Goal: Task Accomplishment & Management: Use online tool/utility

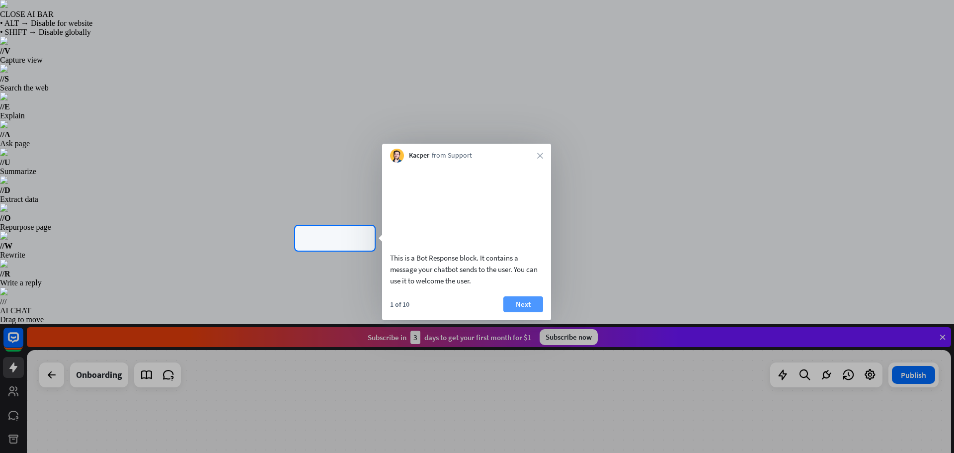
click at [528, 312] on button "Next" at bounding box center [523, 304] width 40 height 16
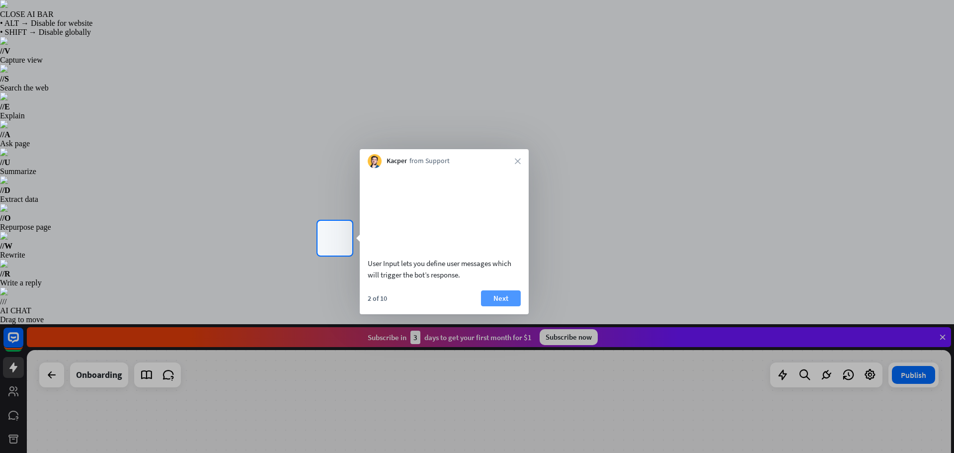
click at [491, 306] on button "Next" at bounding box center [501, 298] width 40 height 16
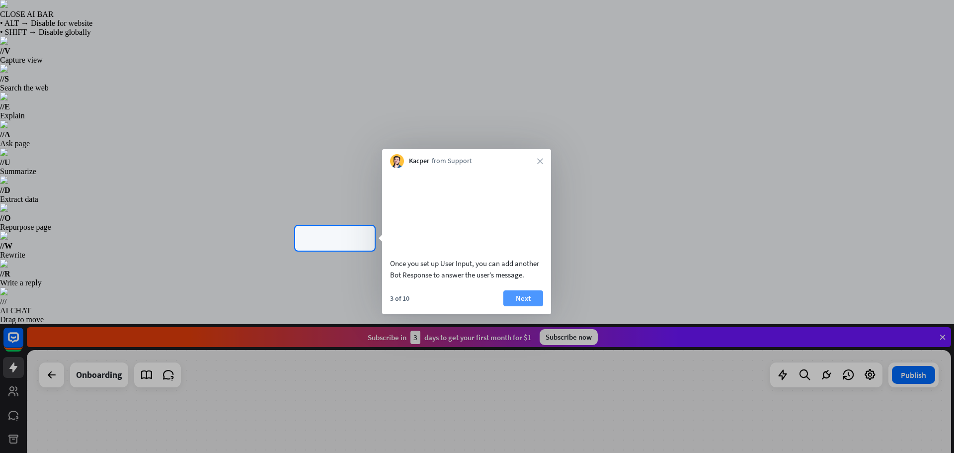
click at [521, 306] on button "Next" at bounding box center [523, 298] width 40 height 16
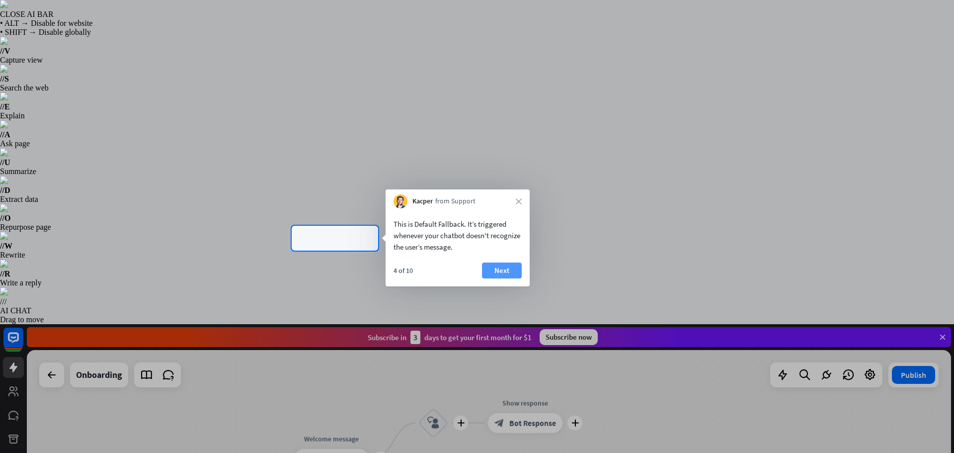
click at [498, 272] on button "Next" at bounding box center [502, 270] width 40 height 16
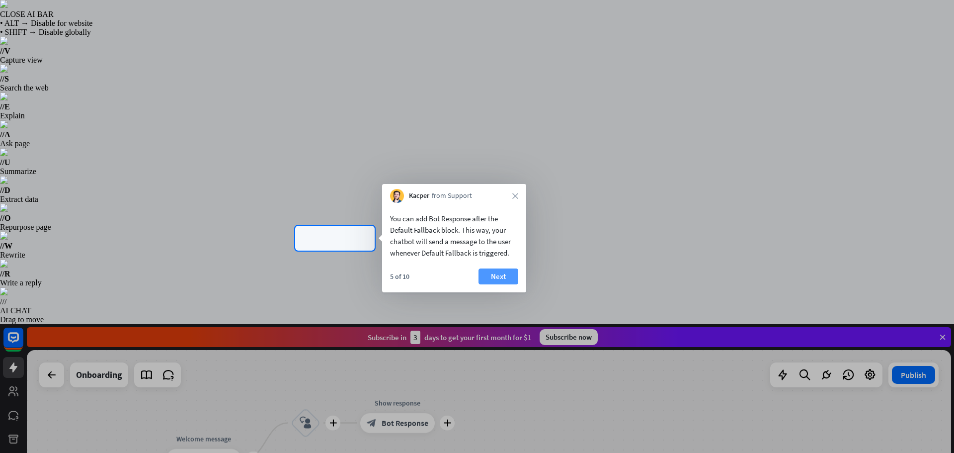
click at [503, 269] on button "Next" at bounding box center [498, 276] width 40 height 16
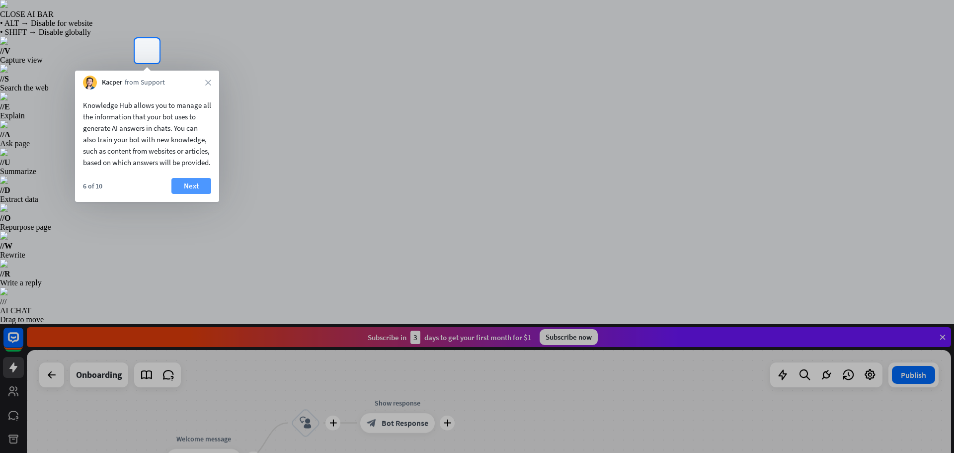
click at [191, 194] on button "Next" at bounding box center [191, 186] width 40 height 16
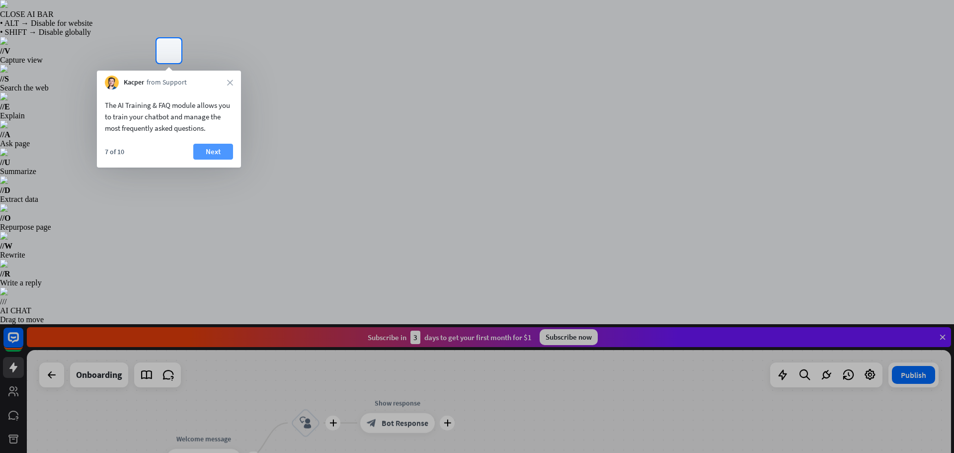
click at [209, 153] on button "Next" at bounding box center [213, 152] width 40 height 16
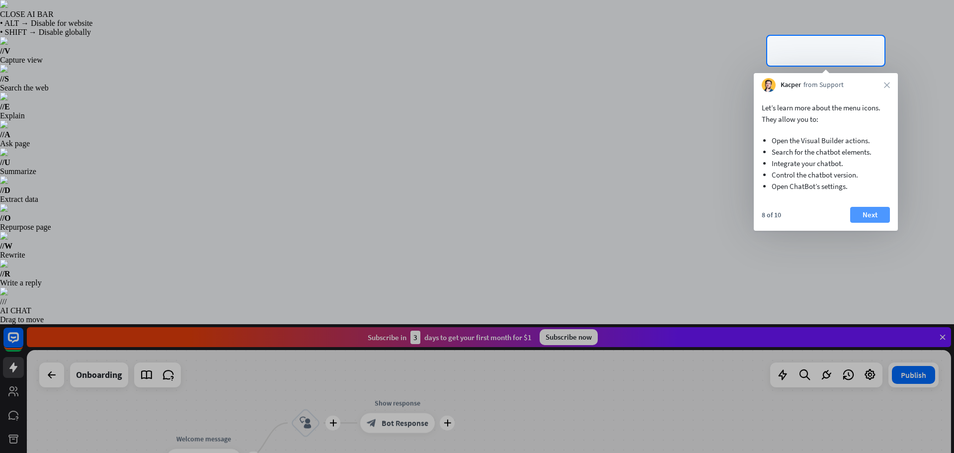
click at [880, 220] on button "Next" at bounding box center [870, 215] width 40 height 16
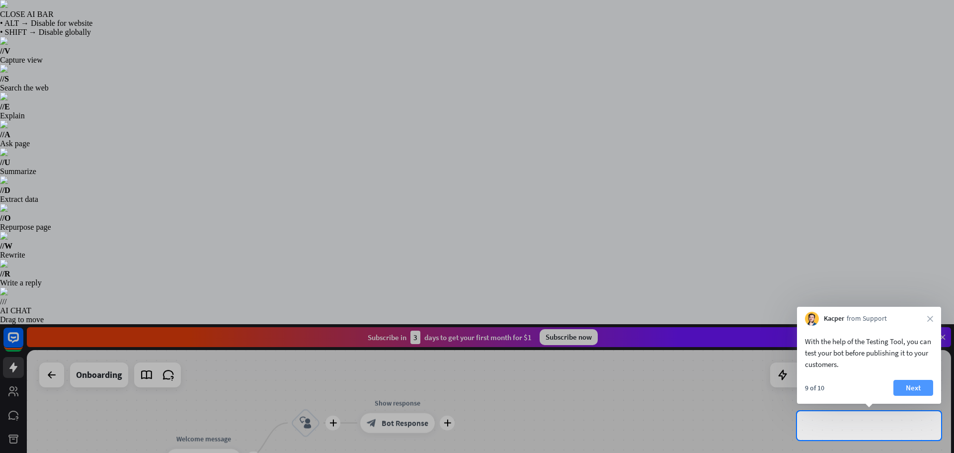
click at [915, 386] on button "Next" at bounding box center [913, 387] width 40 height 16
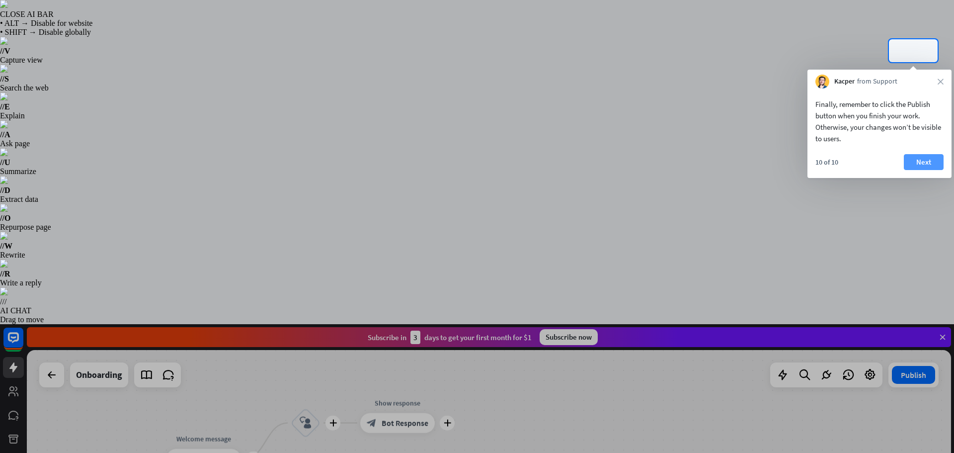
click at [925, 158] on button "Next" at bounding box center [924, 162] width 40 height 16
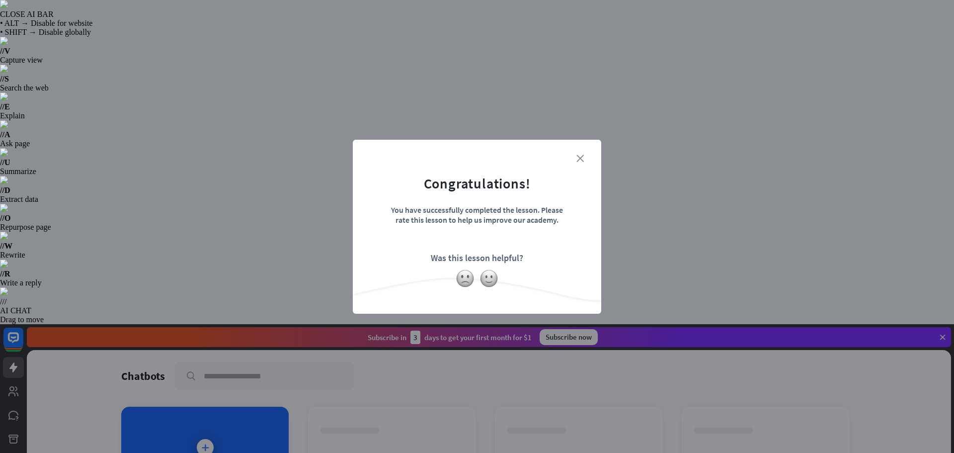
click at [580, 157] on icon "close" at bounding box center [579, 157] width 7 height 7
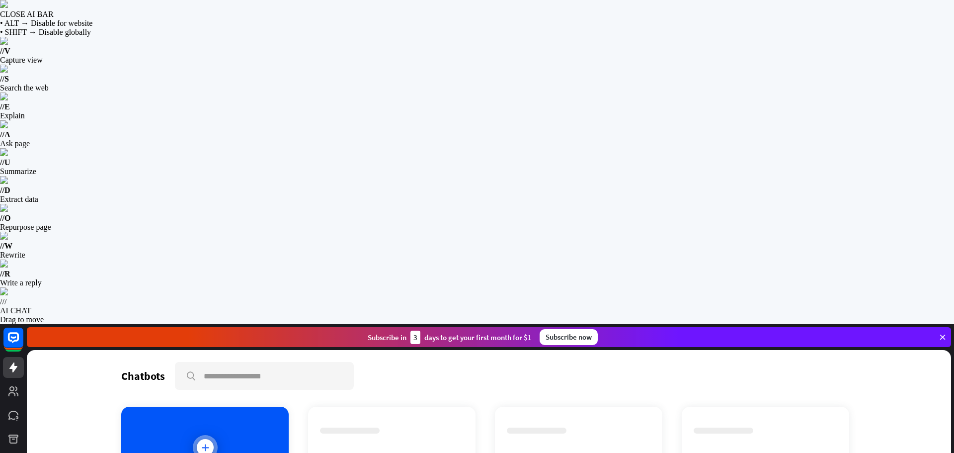
click at [205, 442] on icon at bounding box center [205, 447] width 10 height 10
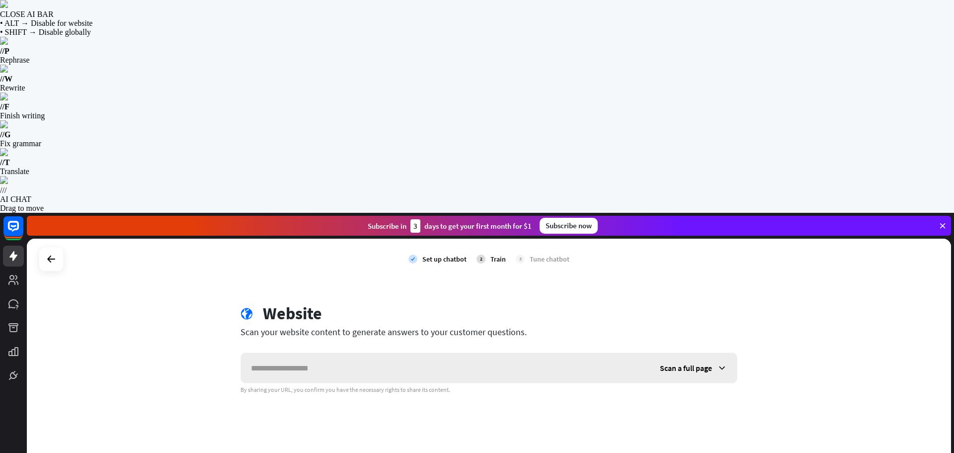
click at [367, 353] on input "text" at bounding box center [445, 368] width 409 height 30
type input "**********"
click at [698, 363] on span "Scan a full page" at bounding box center [686, 368] width 52 height 10
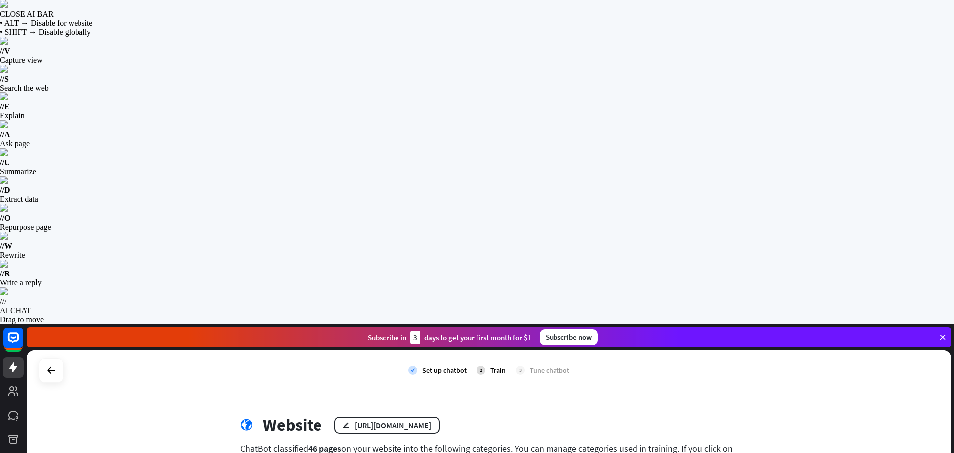
scroll to position [50, 0]
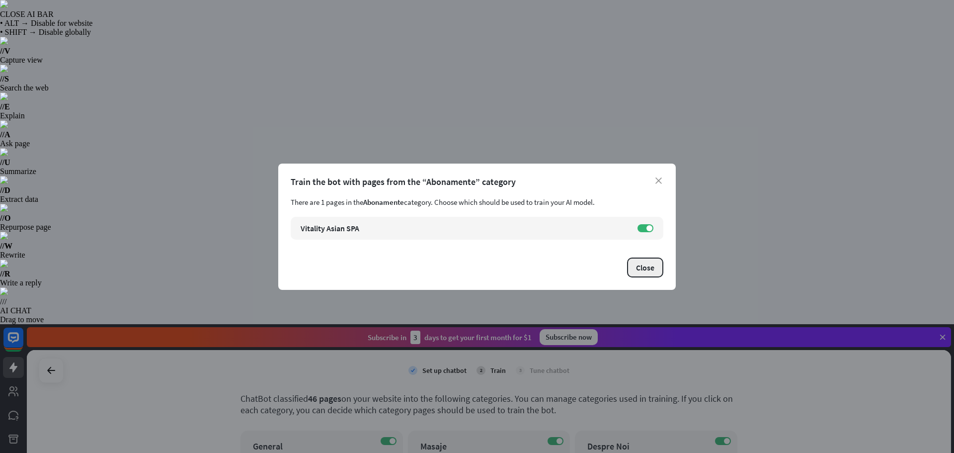
click at [645, 267] on button "Close" at bounding box center [645, 267] width 36 height 20
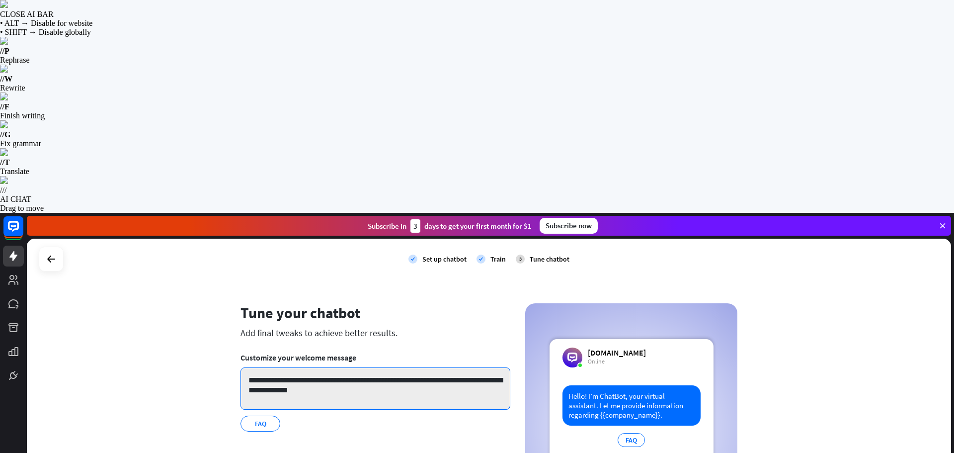
click at [373, 367] on textarea "**********" at bounding box center [375, 388] width 270 height 42
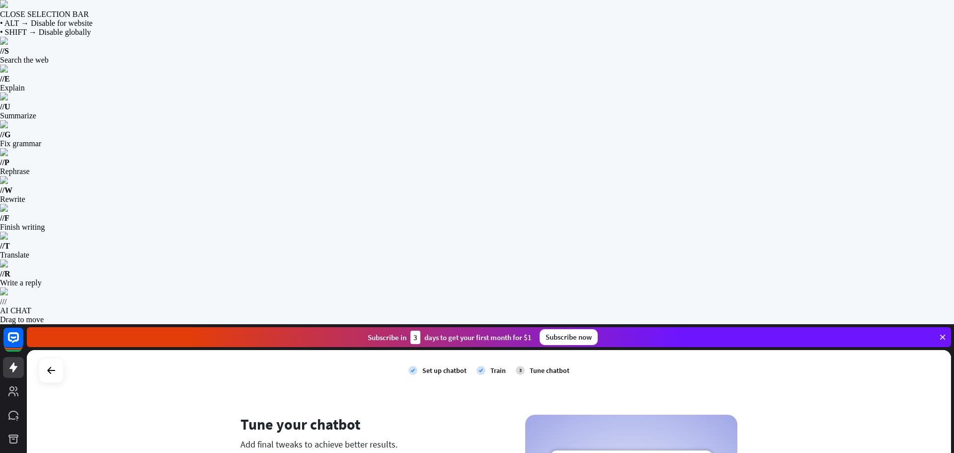
drag, startPoint x: 362, startPoint y: 179, endPoint x: 200, endPoint y: 145, distance: 165.6
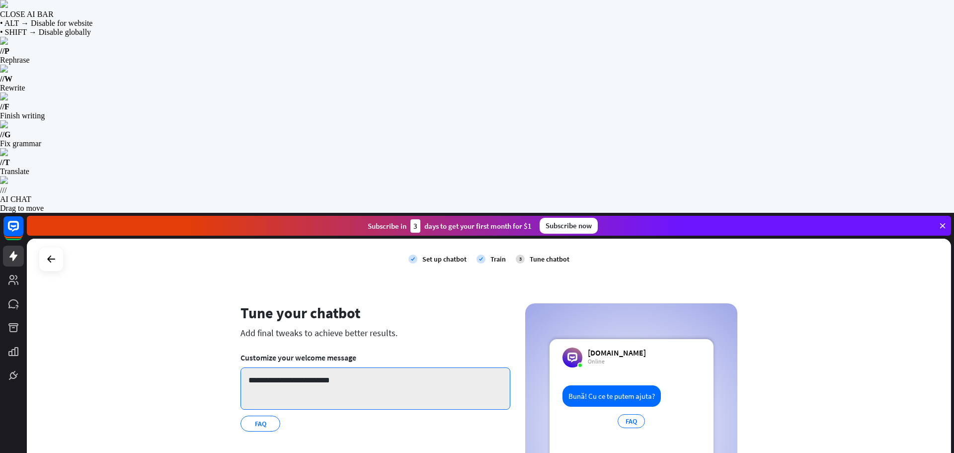
type textarea "**********"
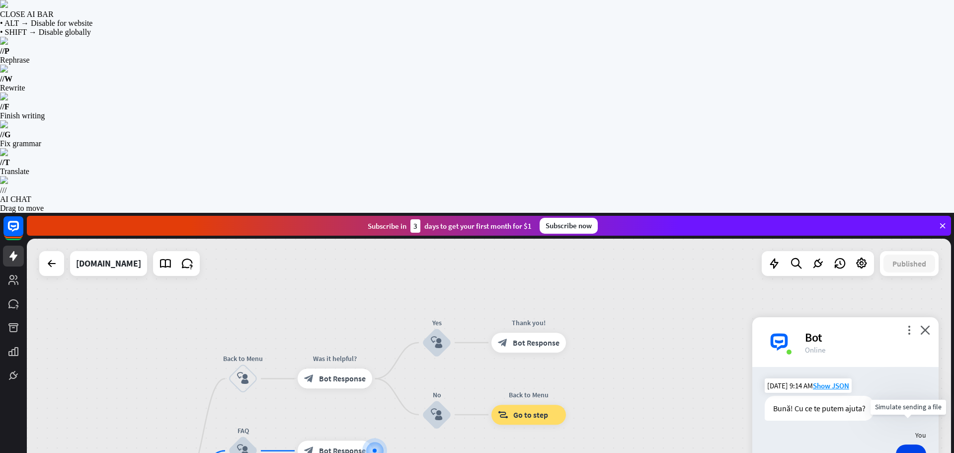
type input "**********"
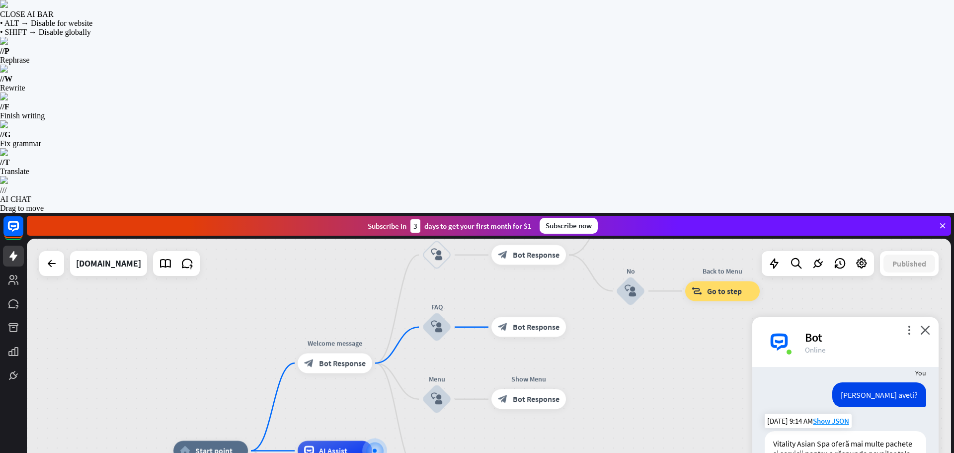
scroll to position [219, 0]
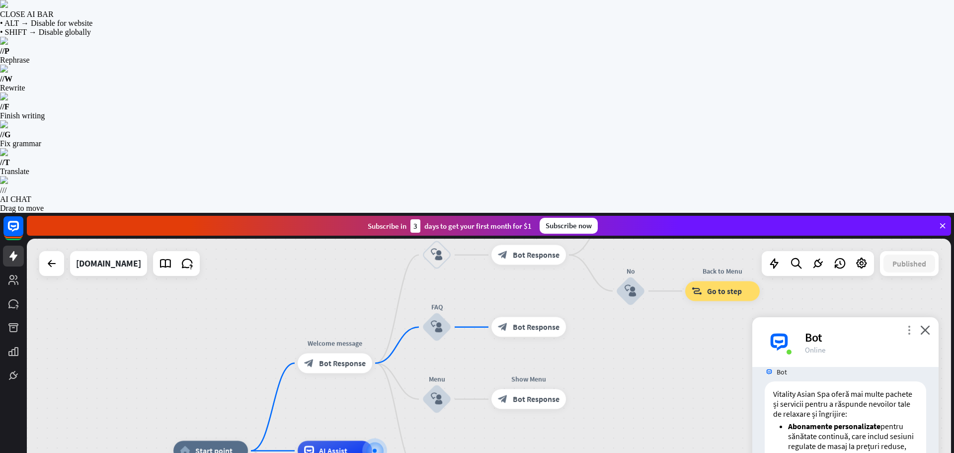
click at [906, 325] on icon "more_vert" at bounding box center [908, 329] width 9 height 9
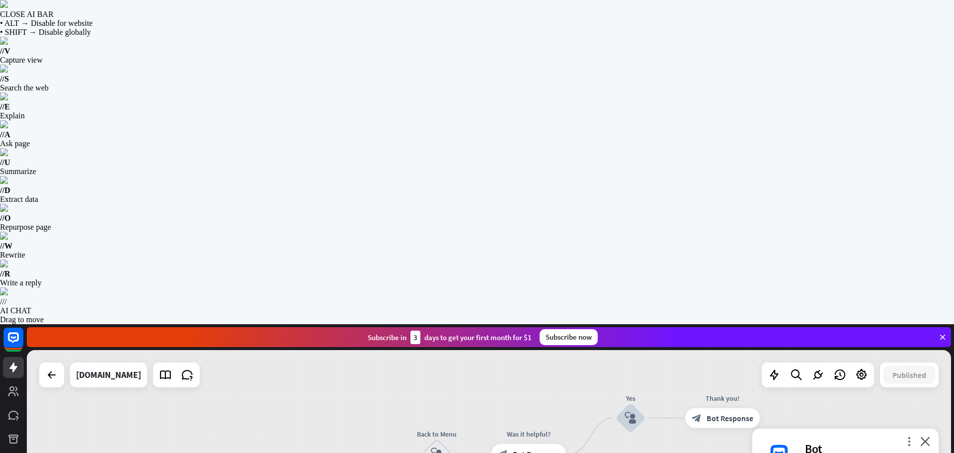
scroll to position [229, 0]
click at [436, 448] on icon "block_user_input" at bounding box center [437, 454] width 12 height 12
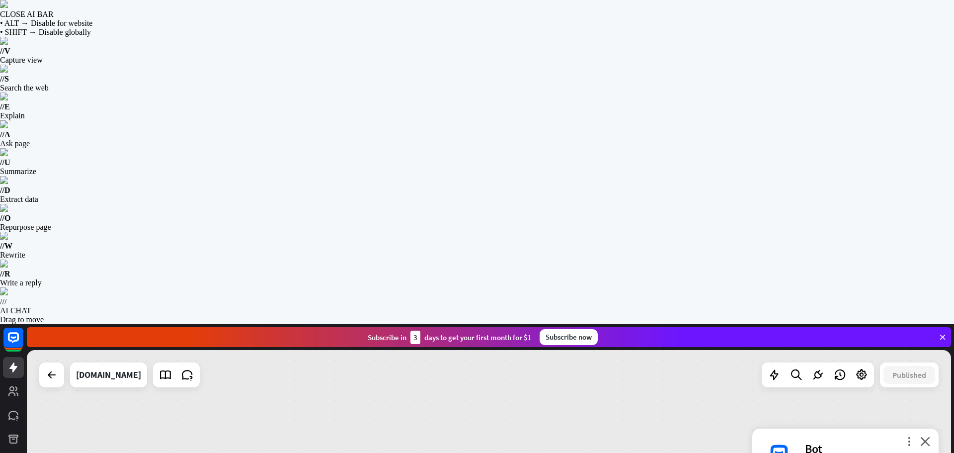
scroll to position [239, 0]
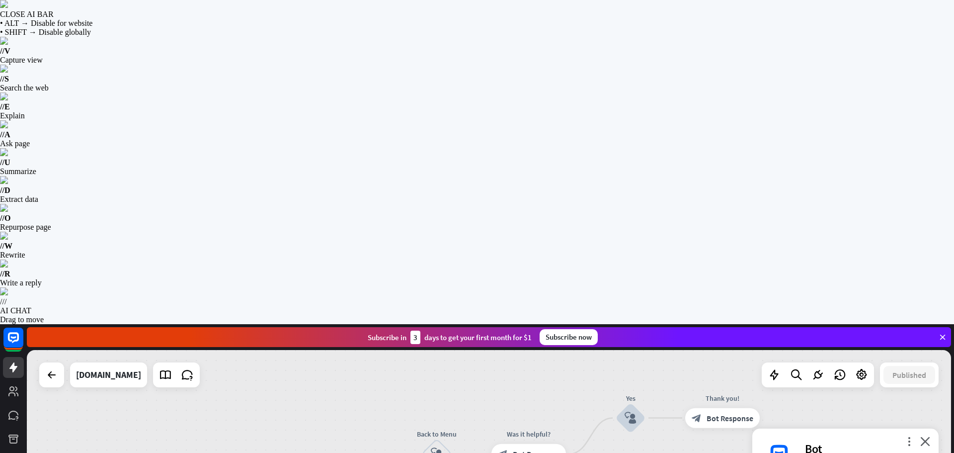
scroll to position [259, 0]
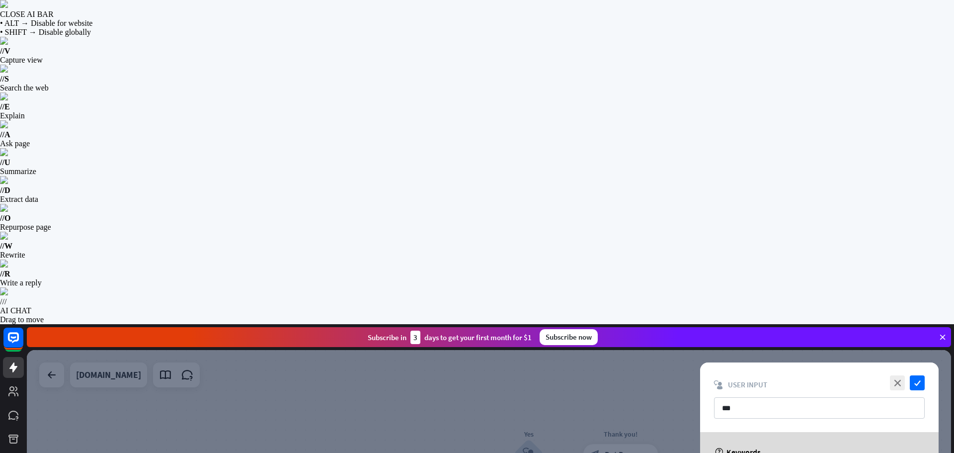
scroll to position [26, 0]
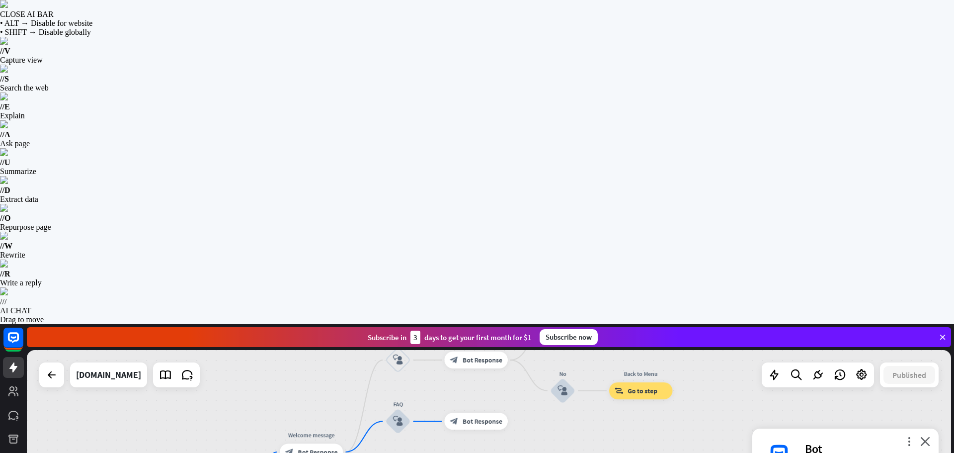
drag, startPoint x: 510, startPoint y: 320, endPoint x: 628, endPoint y: 171, distance: 190.2
click at [280, 443] on div "Edit name more_horiz plus Welcome message block_bot_response Bot Response" at bounding box center [312, 451] width 64 height 17
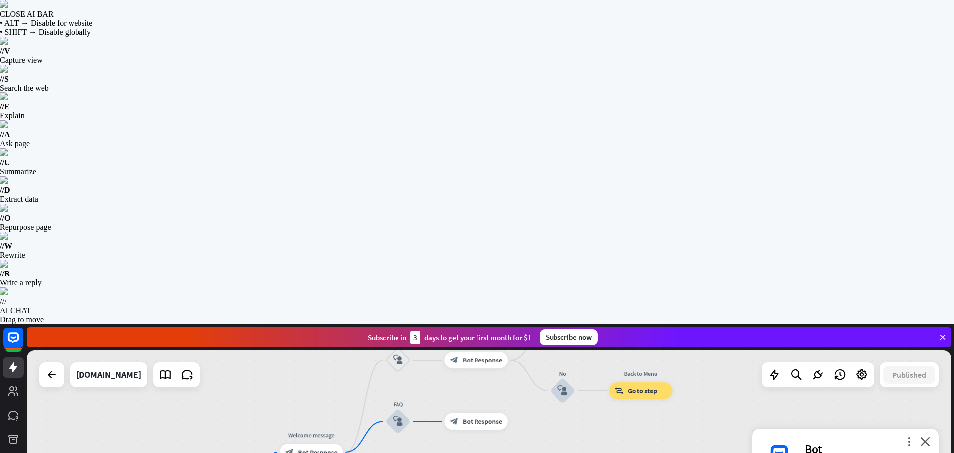
drag, startPoint x: 315, startPoint y: 210, endPoint x: 316, endPoint y: 223, distance: 12.5
drag, startPoint x: 299, startPoint y: 158, endPoint x: 313, endPoint y: 131, distance: 30.2
click at [313, 446] on span "Bot Response" at bounding box center [318, 450] width 40 height 8
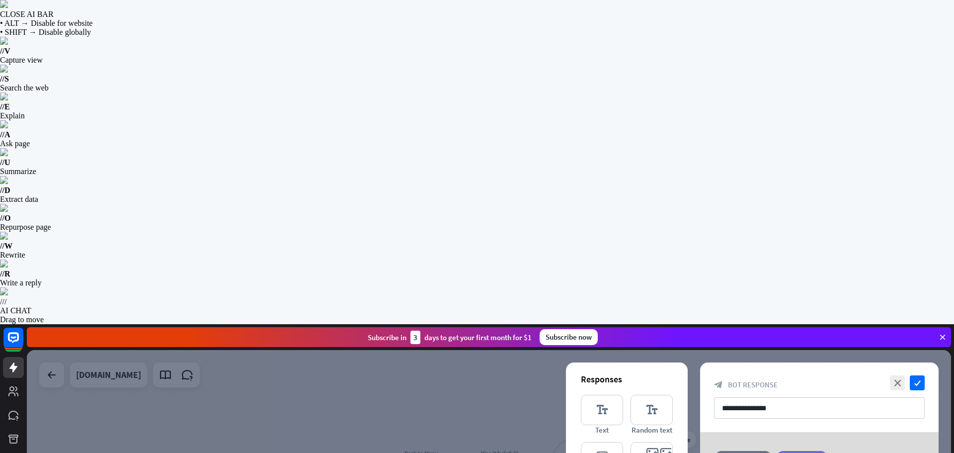
drag, startPoint x: 631, startPoint y: 307, endPoint x: 583, endPoint y: 298, distance: 49.5
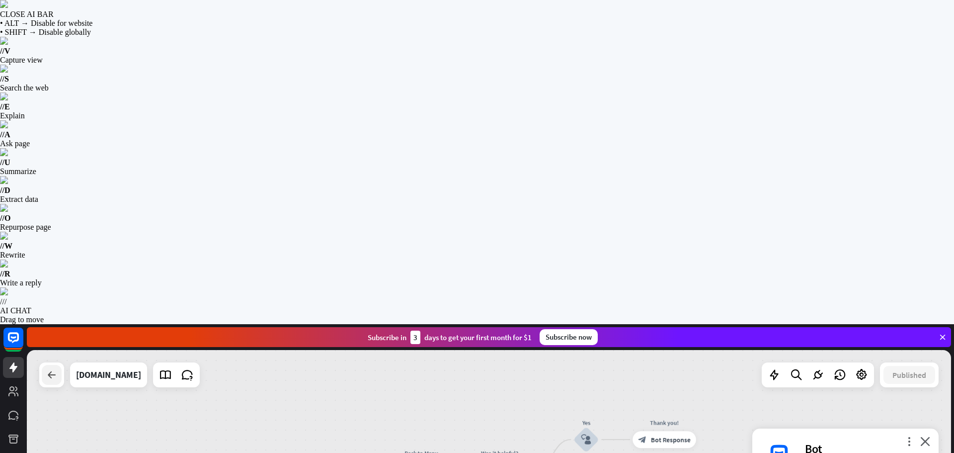
click at [56, 365] on div at bounding box center [52, 375] width 20 height 20
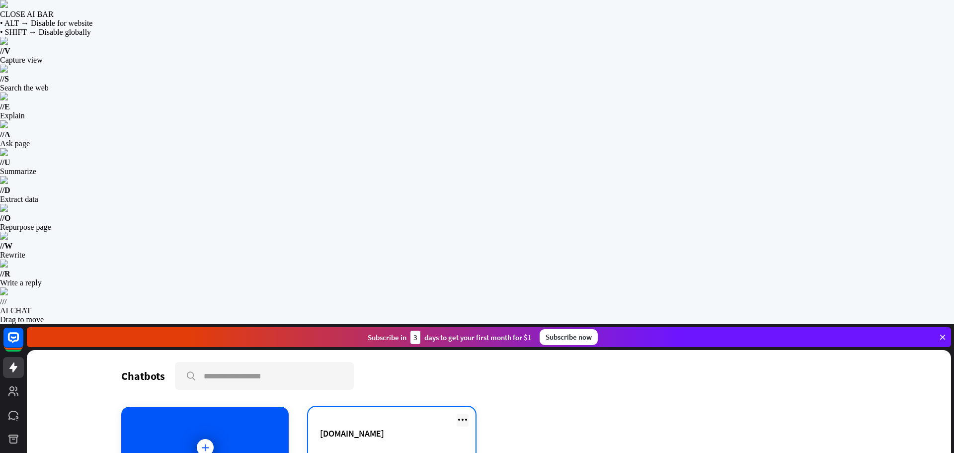
click at [467, 413] on icon at bounding box center [462, 419] width 12 height 12
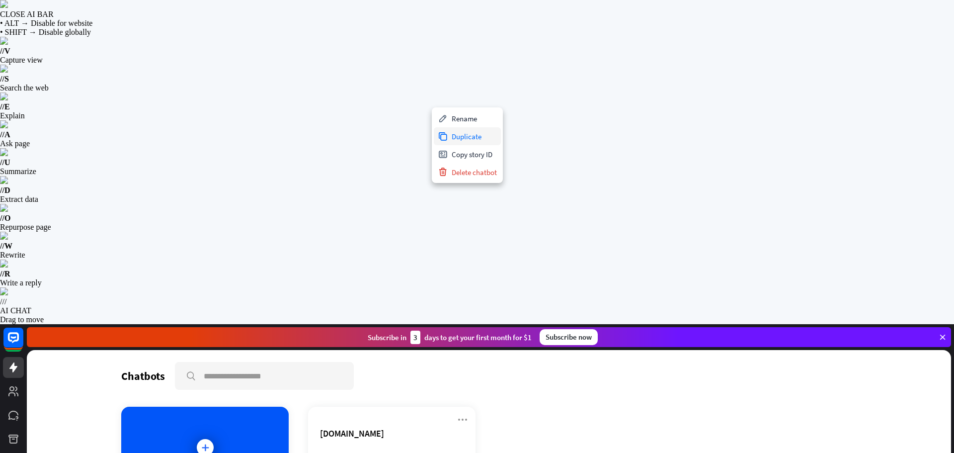
click at [468, 139] on div "Duplicate" at bounding box center [467, 136] width 67 height 18
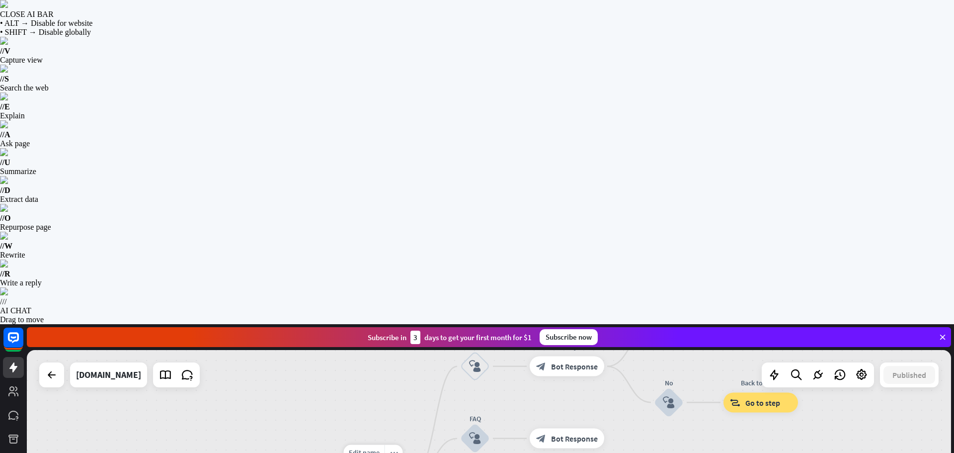
click at [397, 448] on icon "more_horiz" at bounding box center [394, 451] width 8 height 7
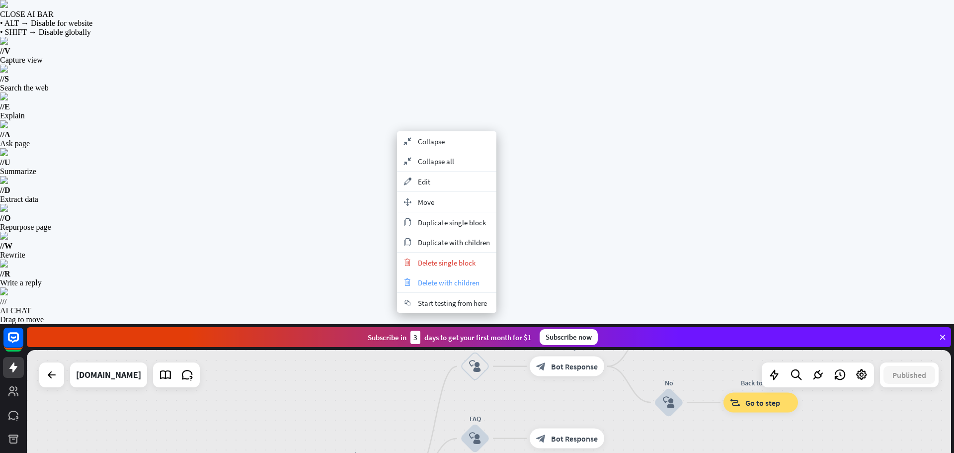
click at [448, 283] on span "Delete with children" at bounding box center [449, 282] width 62 height 9
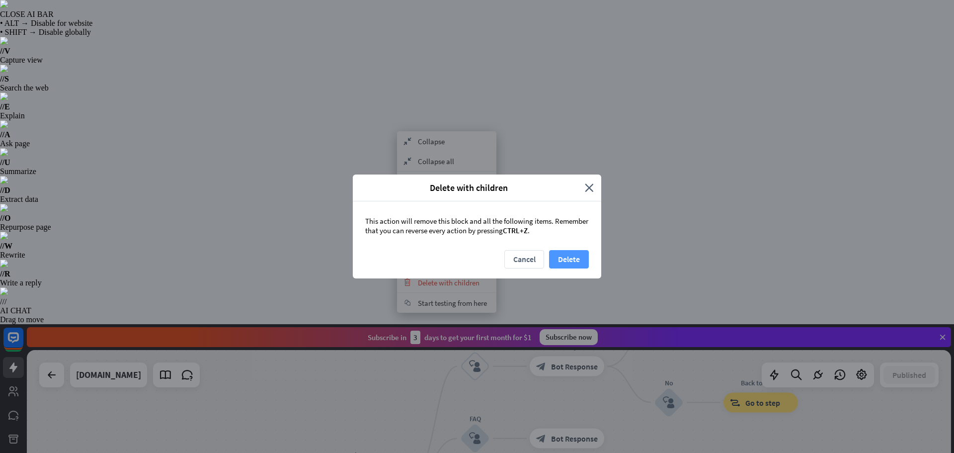
click at [569, 260] on button "Delete" at bounding box center [569, 259] width 40 height 18
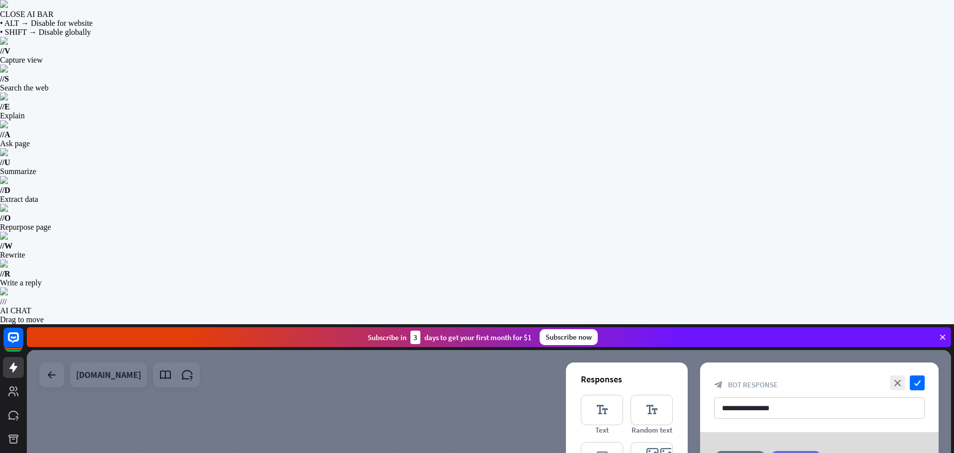
drag, startPoint x: 815, startPoint y: 175, endPoint x: 581, endPoint y: 103, distance: 245.3
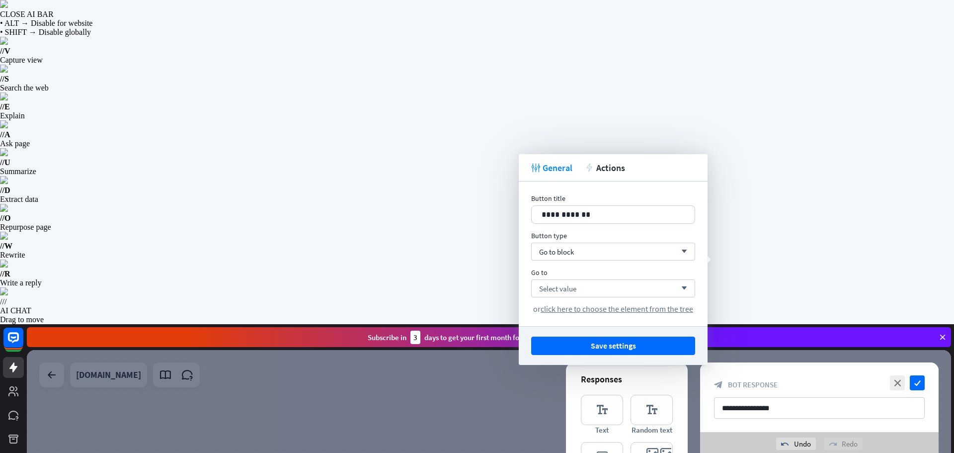
drag, startPoint x: 504, startPoint y: 221, endPoint x: 451, endPoint y: 221, distance: 52.7
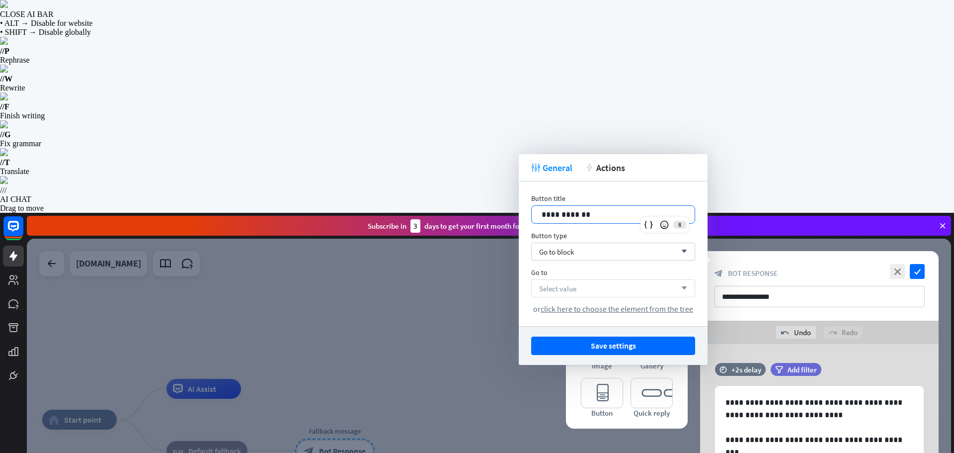
click at [613, 285] on div "Select value arrow_down" at bounding box center [613, 288] width 164 height 18
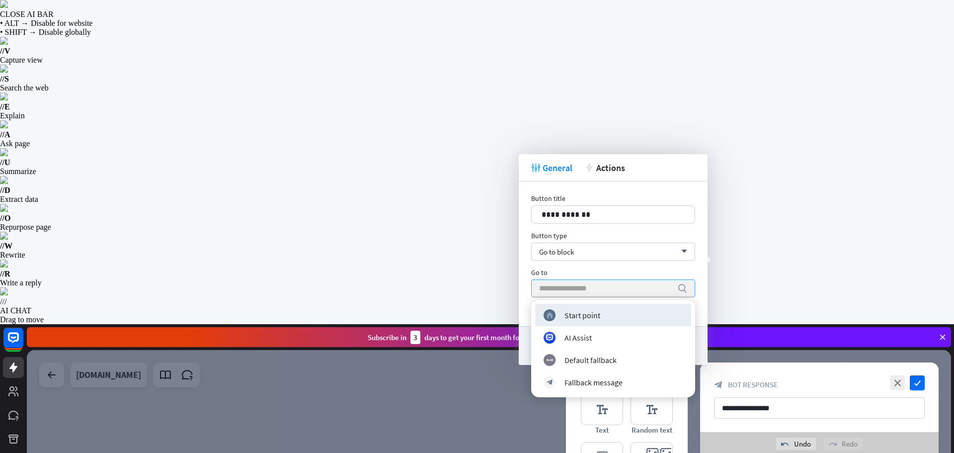
click at [613, 285] on input "search" at bounding box center [605, 288] width 133 height 17
click at [598, 259] on div "Go to block arrow_down" at bounding box center [613, 251] width 164 height 18
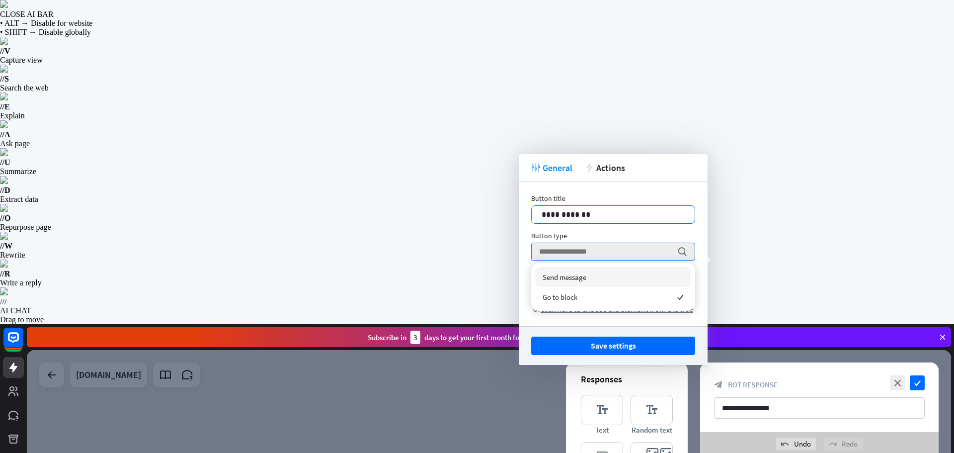
drag, startPoint x: 592, startPoint y: 212, endPoint x: 599, endPoint y: 214, distance: 7.1
click at [592, 213] on p "**********" at bounding box center [612, 214] width 143 height 12
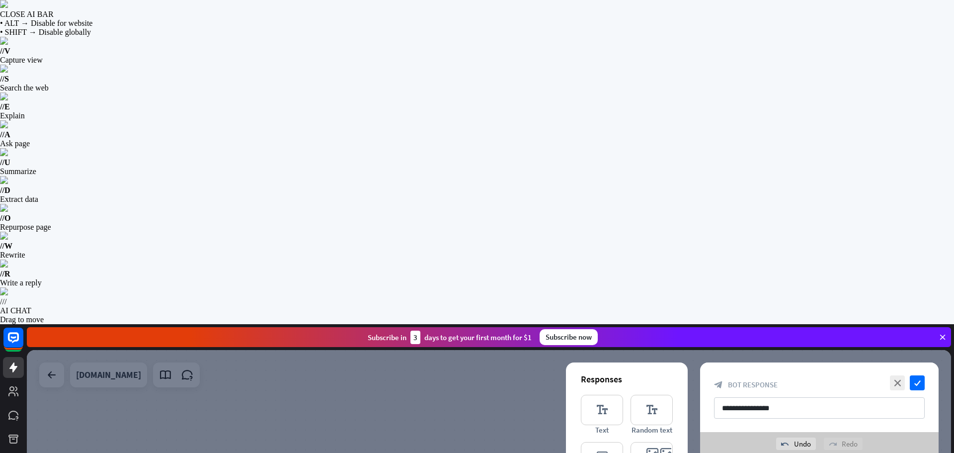
drag, startPoint x: 742, startPoint y: 258, endPoint x: 723, endPoint y: 268, distance: 20.9
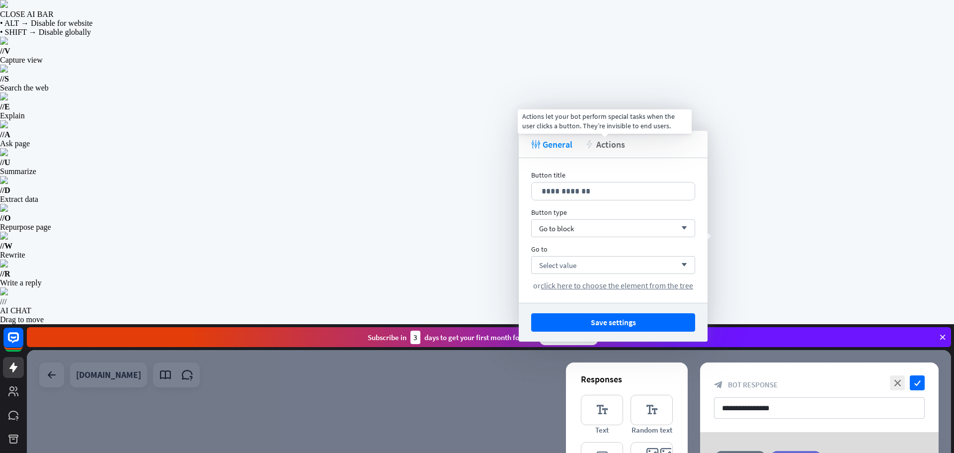
click at [603, 146] on span "Actions" at bounding box center [610, 144] width 29 height 11
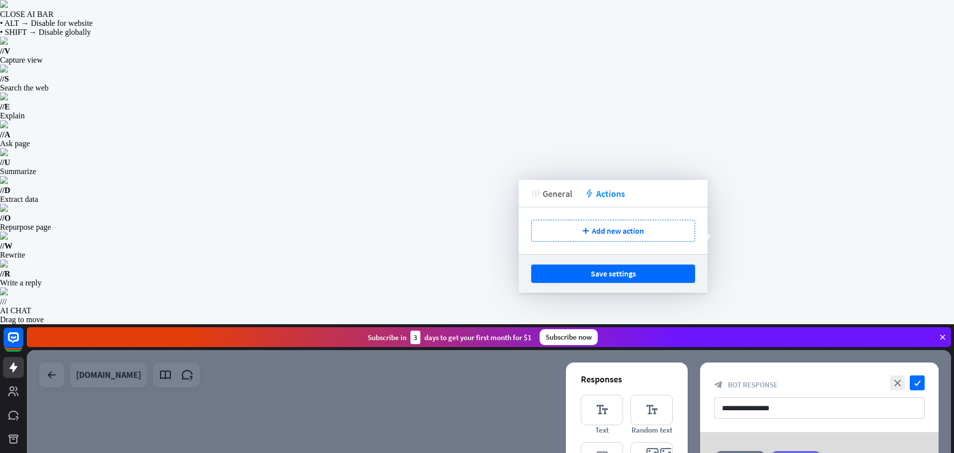
click at [551, 189] on span "General" at bounding box center [557, 193] width 30 height 11
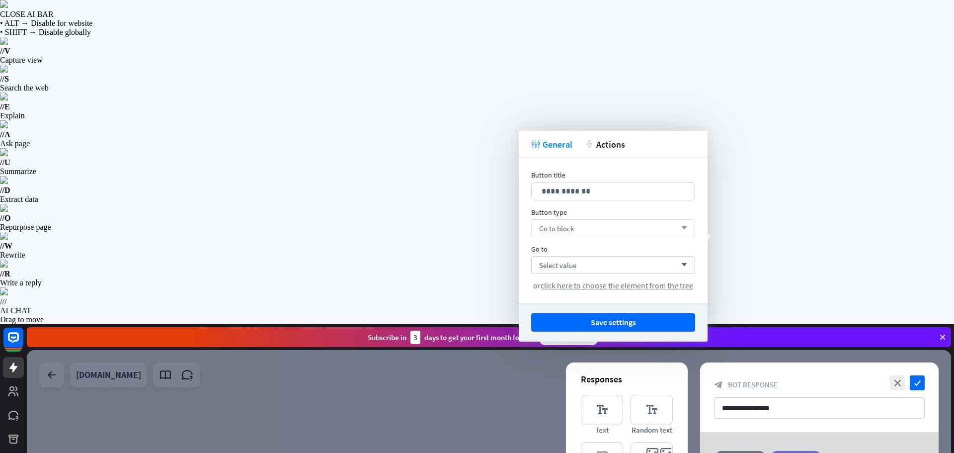
click at [589, 227] on div "Go to block arrow_down" at bounding box center [613, 228] width 164 height 18
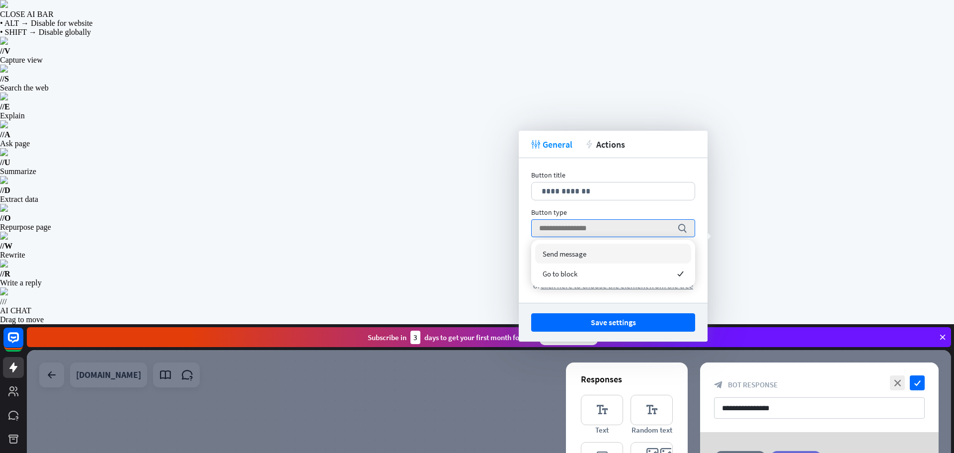
click at [585, 256] on span "Send message" at bounding box center [564, 253] width 44 height 9
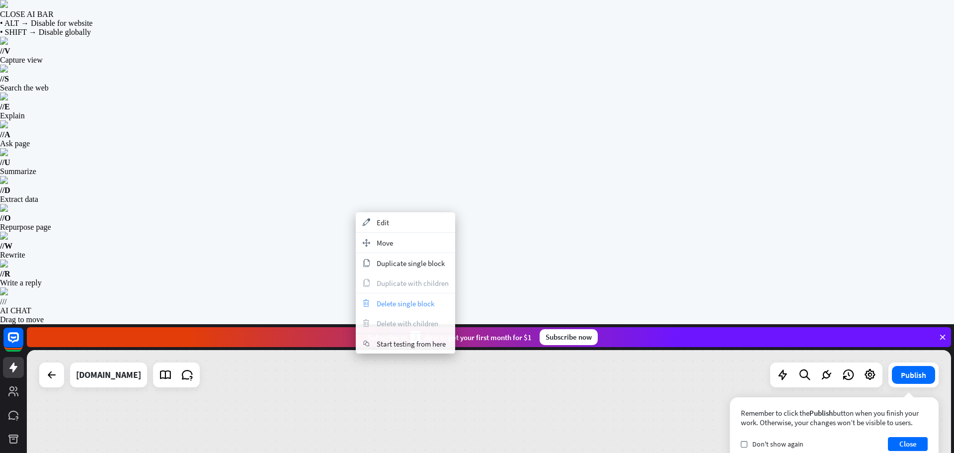
click at [421, 303] on span "Delete single block" at bounding box center [406, 303] width 58 height 9
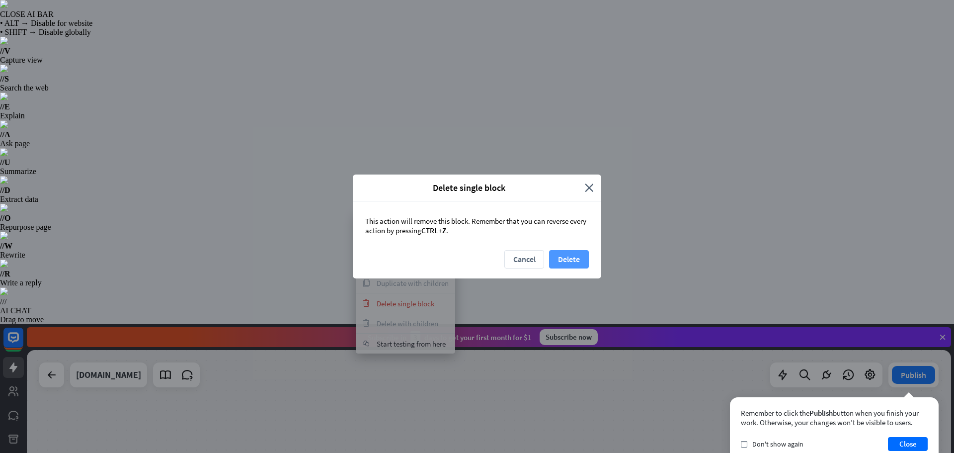
click at [568, 261] on button "Delete" at bounding box center [569, 259] width 40 height 18
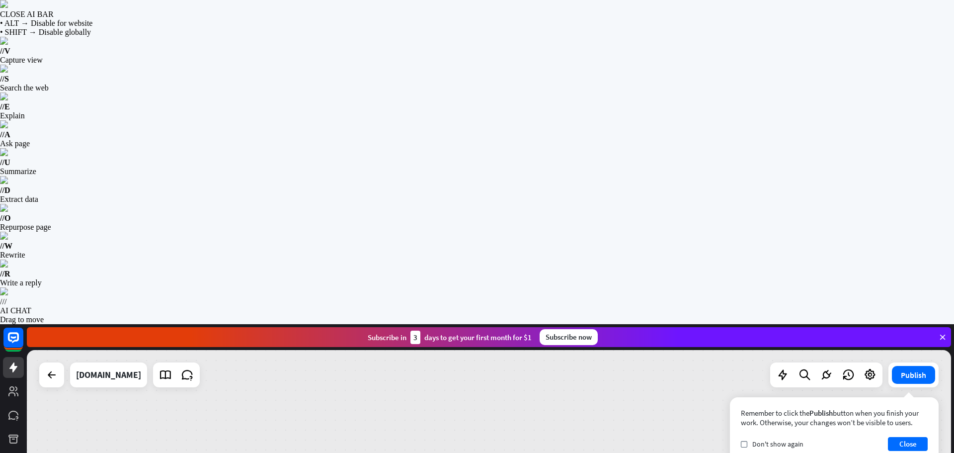
click at [904, 366] on button "Publish" at bounding box center [913, 375] width 43 height 18
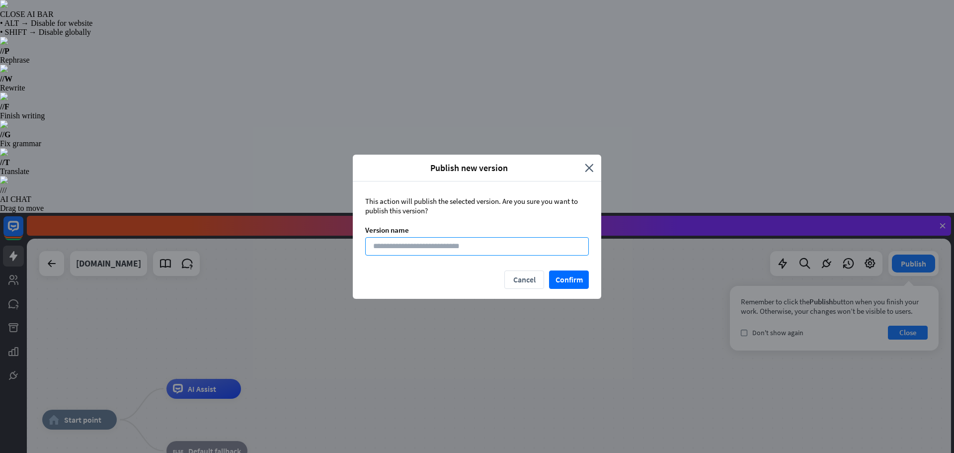
click at [442, 253] on input at bounding box center [477, 246] width 224 height 18
type input "*********"
click at [571, 277] on button "Confirm" at bounding box center [569, 279] width 40 height 18
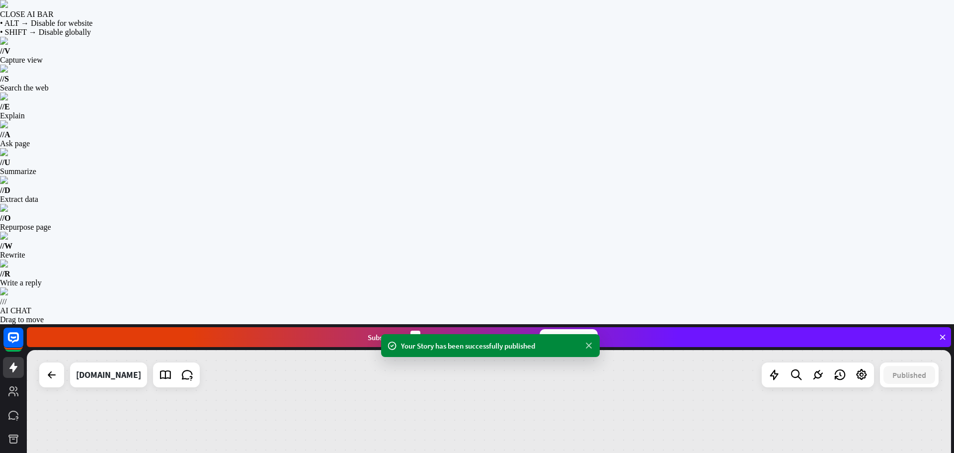
click at [589, 340] on icon at bounding box center [589, 345] width 10 height 10
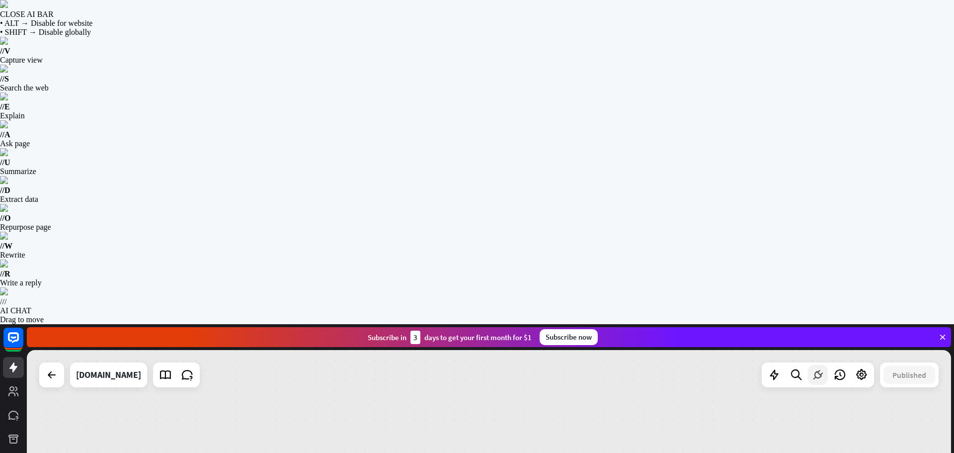
click at [816, 365] on div at bounding box center [818, 375] width 20 height 20
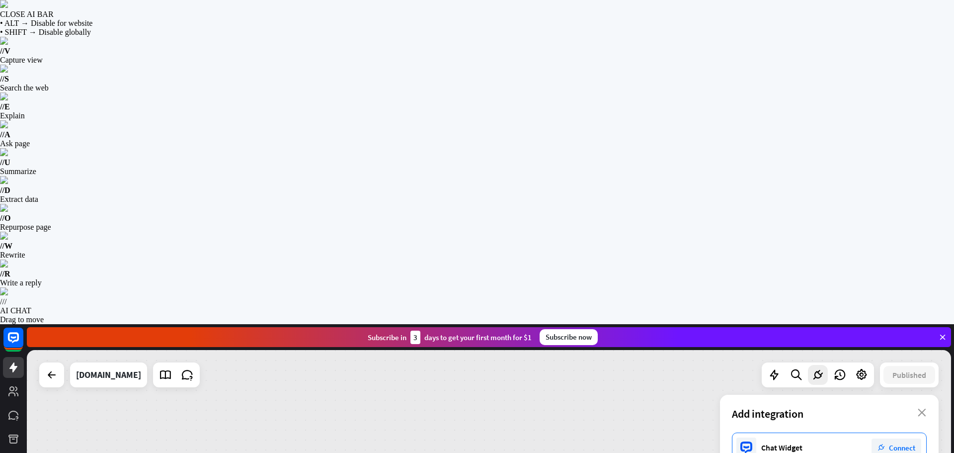
click at [843, 432] on div "Chat Widget plug_integration Connect" at bounding box center [829, 447] width 195 height 30
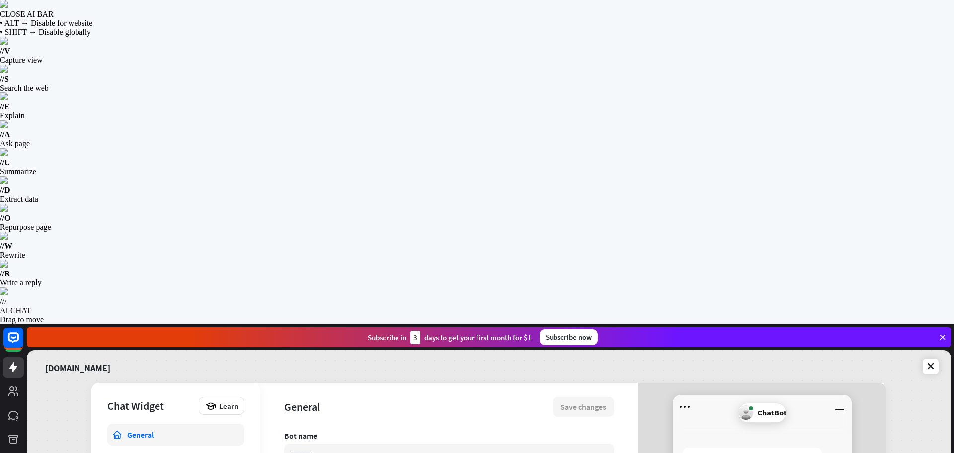
type textarea "*"
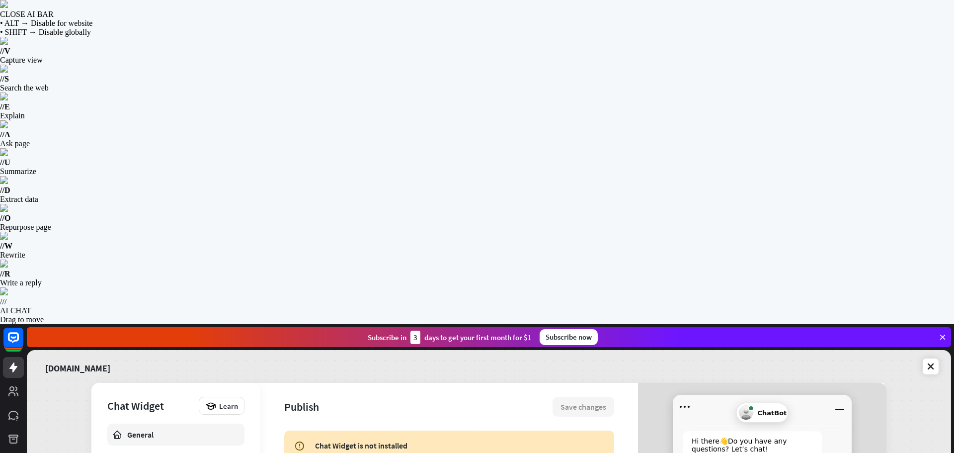
click at [159, 429] on div "General" at bounding box center [175, 434] width 97 height 10
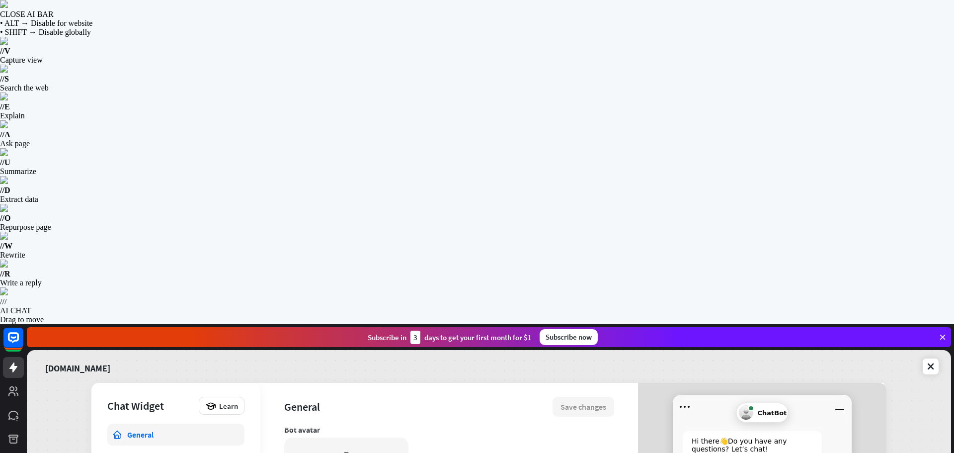
scroll to position [202, 0]
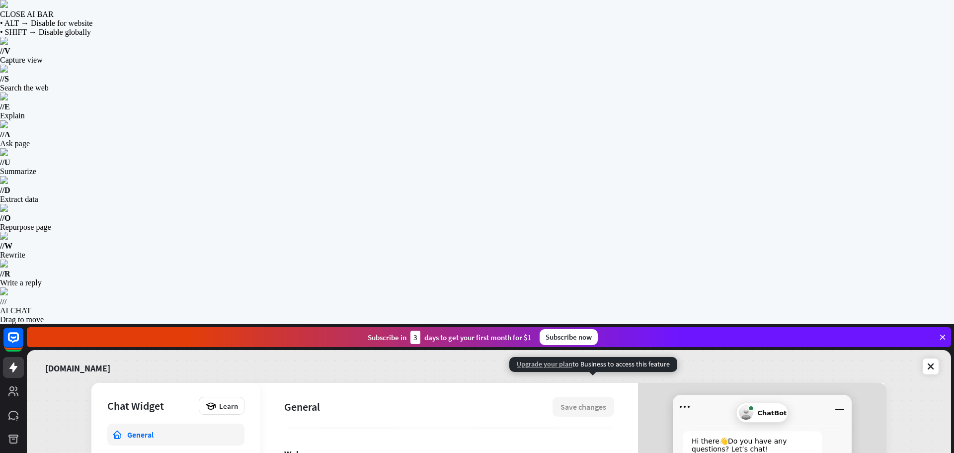
drag, startPoint x: 552, startPoint y: 362, endPoint x: 535, endPoint y: 360, distance: 17.0
click at [535, 360] on span "Upgrade your plan" at bounding box center [545, 363] width 56 height 9
